Goal: Transaction & Acquisition: Register for event/course

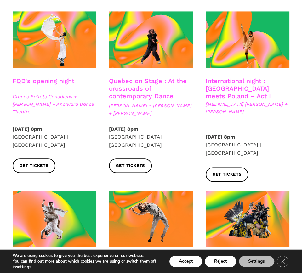
scroll to position [180, 0]
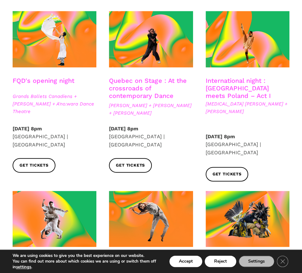
click at [241, 86] on link "International night : Montreal meets Poland – Act I" at bounding box center [238, 88] width 65 height 23
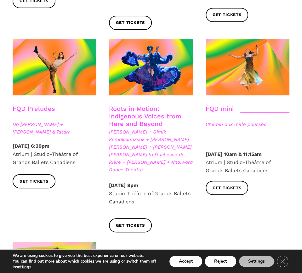
scroll to position [862, 0]
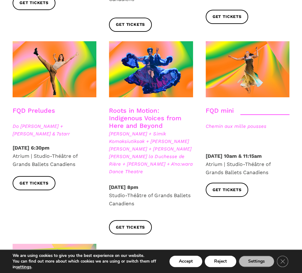
click at [148, 107] on link "Roots in Motion: Indigenous Voices from Here and Beyond" at bounding box center [145, 118] width 72 height 23
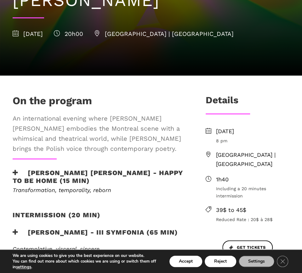
scroll to position [145, 0]
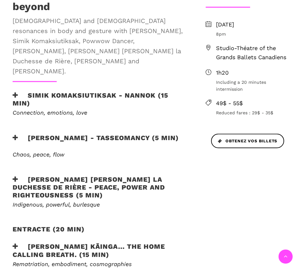
scroll to position [334, 0]
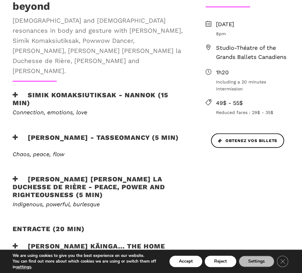
click at [18, 134] on icon at bounding box center [16, 137] width 6 height 7
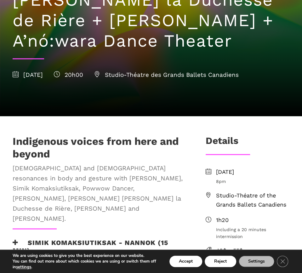
scroll to position [186, 0]
